Goal: Task Accomplishment & Management: Use online tool/utility

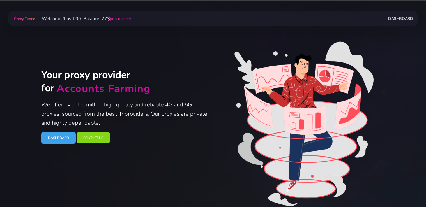
click at [57, 141] on link "Dashboard" at bounding box center [58, 138] width 35 height 12
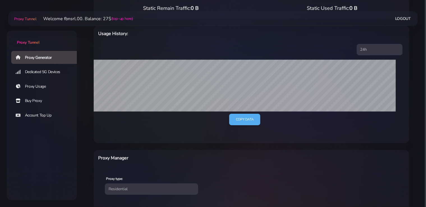
scroll to position [118, 0]
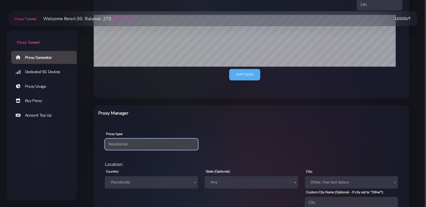
select select "static"
click option "Static" at bounding box center [0, 0] width 0 height 0
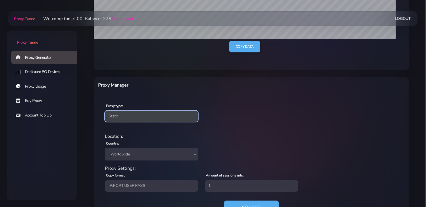
scroll to position [171, 0]
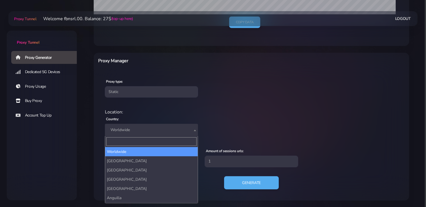
click at [142, 125] on span "Worldwide" at bounding box center [151, 130] width 93 height 12
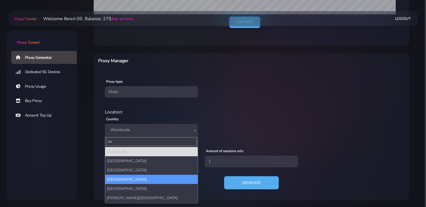
type input "de"
select select "DK"
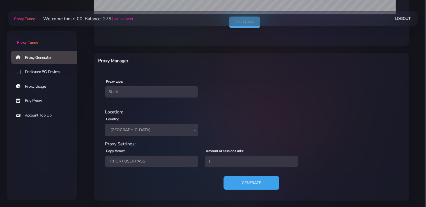
click at [242, 178] on button "Generate" at bounding box center [251, 183] width 56 height 14
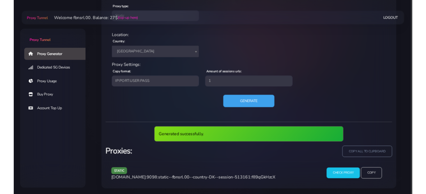
scroll to position [225, 0]
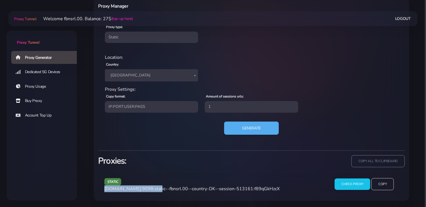
drag, startPoint x: 154, startPoint y: 188, endPoint x: 104, endPoint y: 189, distance: 49.4
click at [104, 189] on span "[DOMAIN_NAME]:9098:static--fbnsrl.00--country-DK--session-513161:f89qGkHzcX" at bounding box center [191, 189] width 175 height 6
copy span "[DOMAIN_NAME]:9098"
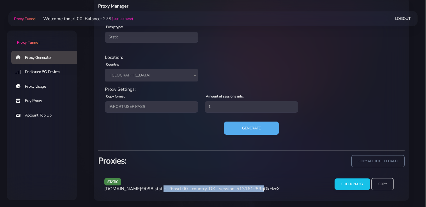
drag, startPoint x: 251, startPoint y: 189, endPoint x: 155, endPoint y: 190, distance: 95.6
click at [155, 190] on span "[DOMAIN_NAME]:9098:static--fbnsrl.00--country-DK--session-513161:f89qGkHzcX" at bounding box center [191, 189] width 175 height 6
copy span "static--fbnsrl.00--country-DK--session-513161"
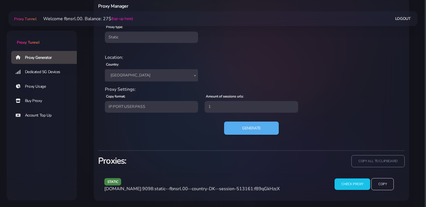
click at [264, 190] on span "[DOMAIN_NAME]:9098:static--fbnsrl.00--country-DK--session-513161:f89qGkHzcX" at bounding box center [191, 189] width 175 height 6
copy span "f89qGkHzcX"
